Goal: Information Seeking & Learning: Compare options

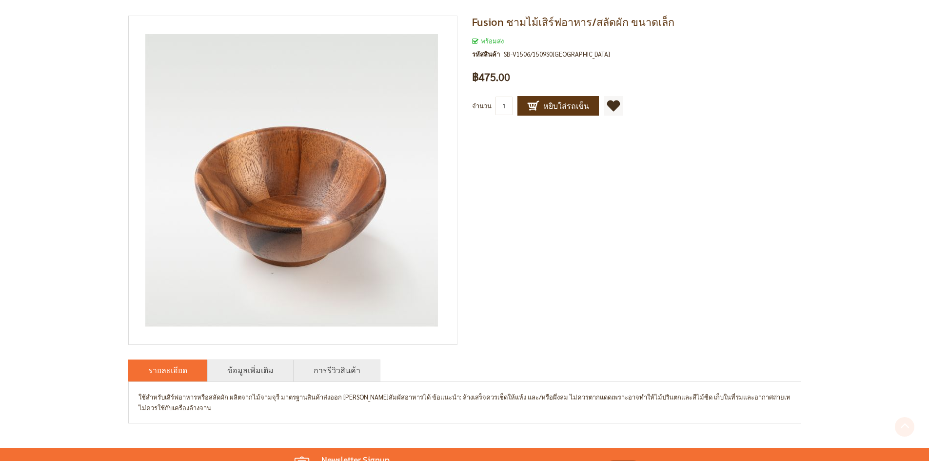
scroll to position [253, 0]
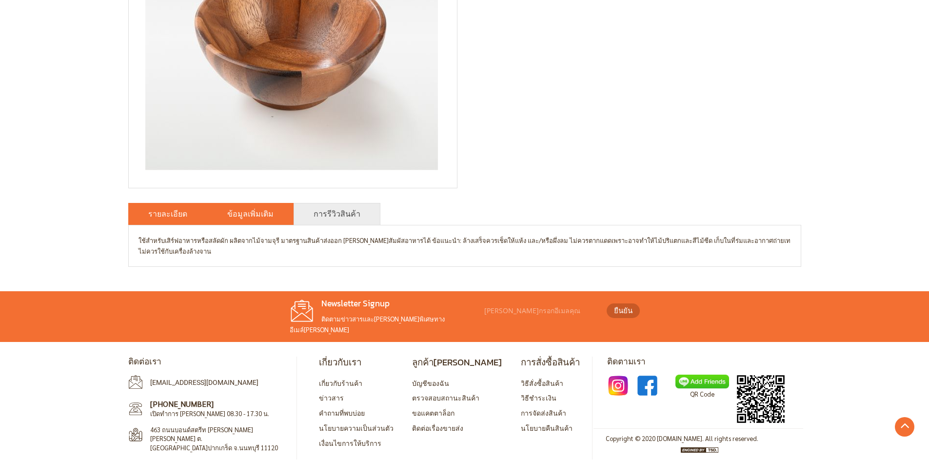
click at [242, 217] on link "ข้อมูลเพิ่มเติม" at bounding box center [250, 214] width 46 height 12
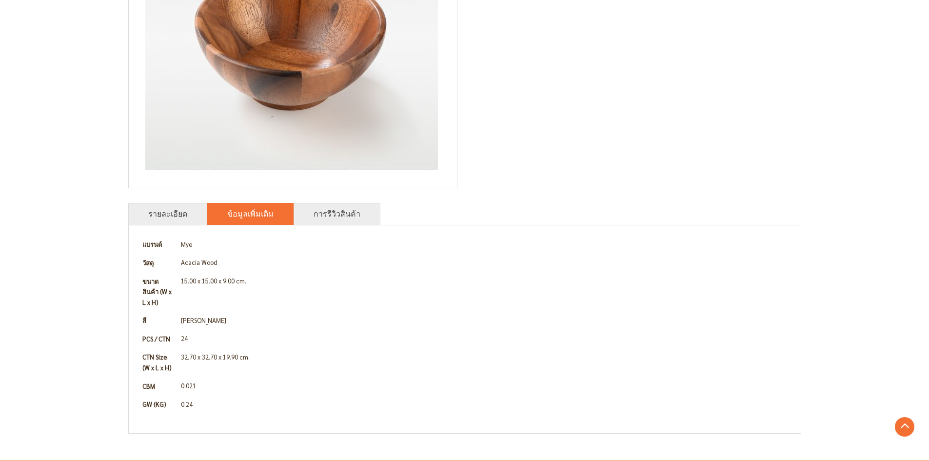
click at [601, 280] on td "15.00 x 15.00 x 9.00 cm." at bounding box center [484, 292] width 613 height 40
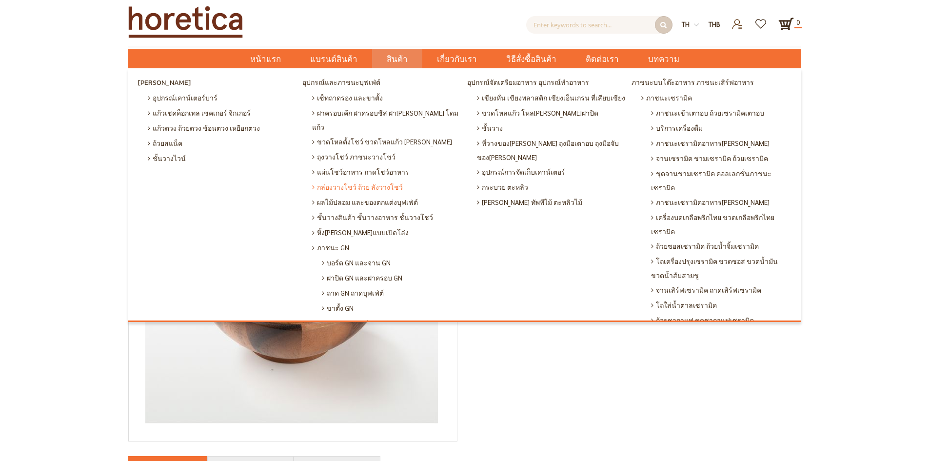
click at [355, 179] on span "กล่องวางโชว์ ถ้วย ลังวางโชว์" at bounding box center [357, 186] width 91 height 15
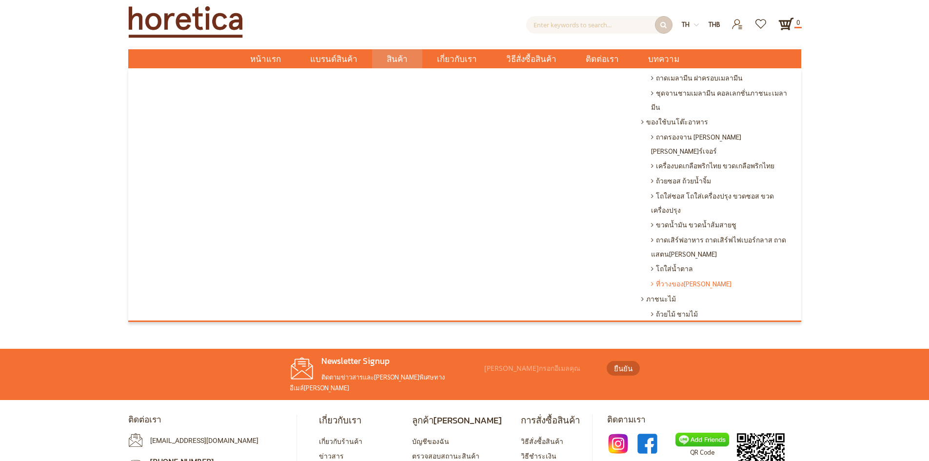
scroll to position [673, 0]
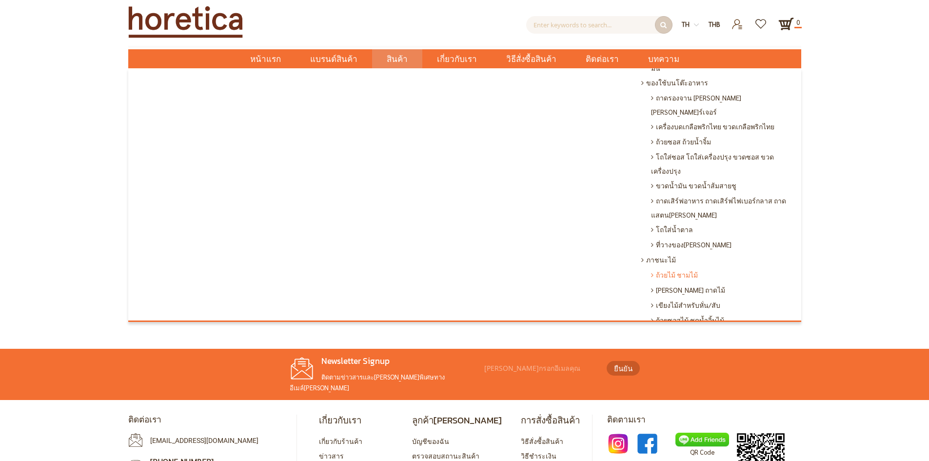
click at [683, 267] on span "ถ้วยไม้ ชามไม้" at bounding box center [674, 274] width 47 height 15
